Goal: Find specific page/section: Find specific page/section

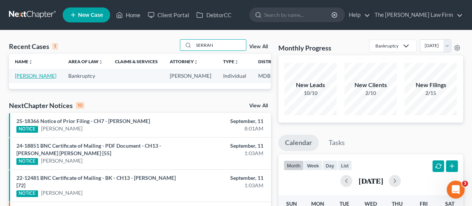
type input "SERRAN"
click at [24, 79] on link "[PERSON_NAME]" at bounding box center [35, 75] width 41 height 6
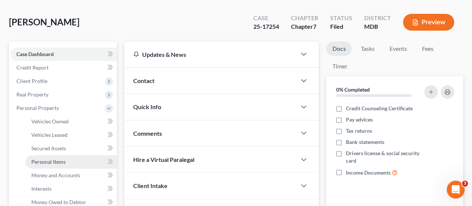
scroll to position [32, 0]
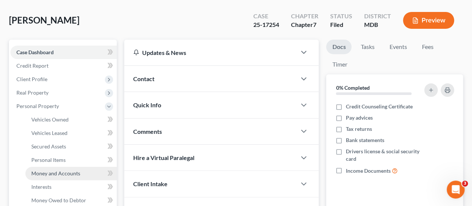
click at [54, 176] on link "Money and Accounts" at bounding box center [70, 172] width 91 height 13
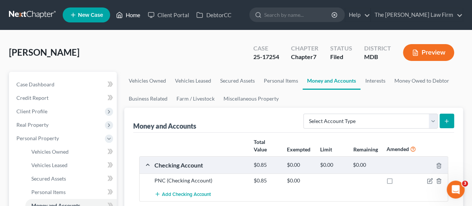
click at [135, 19] on link "Home" at bounding box center [128, 14] width 32 height 13
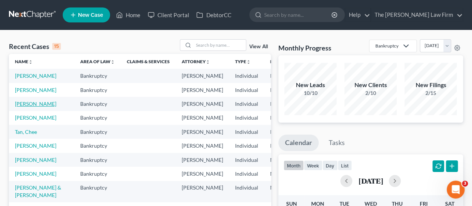
click at [22, 107] on link "[PERSON_NAME]" at bounding box center [35, 103] width 41 height 6
select select "2"
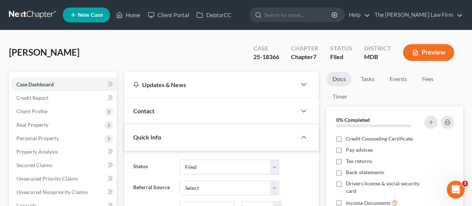
scroll to position [203, 0]
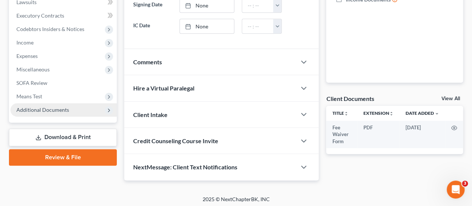
click at [50, 111] on span "Additional Documents" at bounding box center [42, 109] width 53 height 6
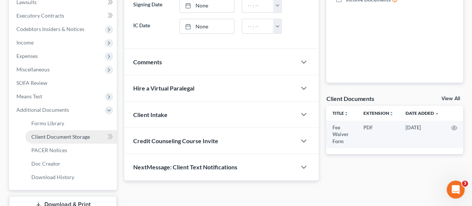
click at [51, 134] on span "Client Document Storage" at bounding box center [60, 136] width 59 height 6
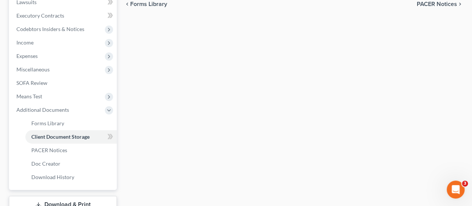
select select "46"
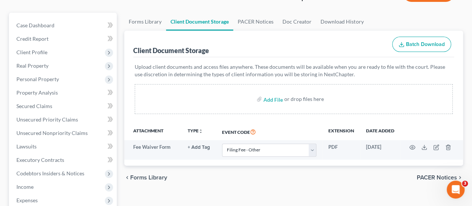
scroll to position [61, 0]
